Goal: Find specific page/section: Find specific page/section

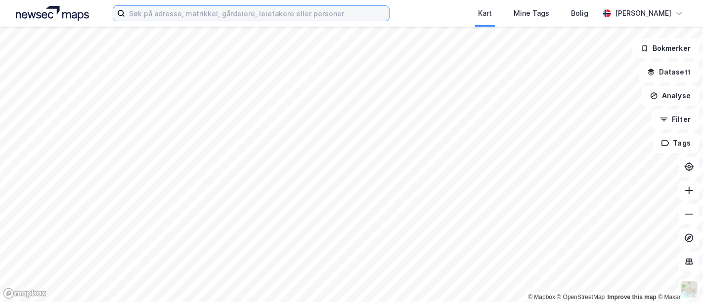
click at [212, 13] on input at bounding box center [257, 13] width 264 height 15
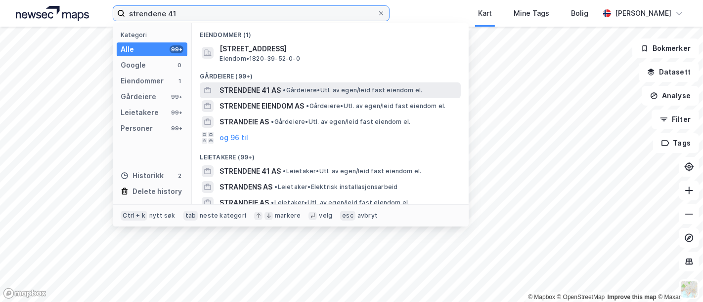
type input "strendene 41"
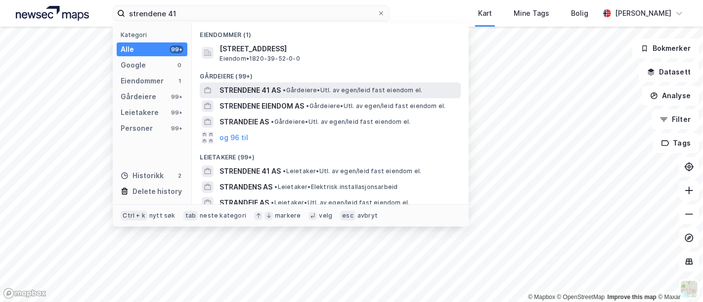
click at [250, 87] on span "STRENDENE 41 AS" at bounding box center [249, 90] width 61 height 12
